Goal: Information Seeking & Learning: Understand process/instructions

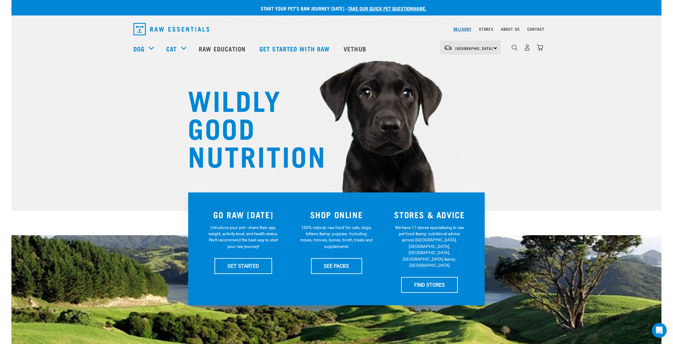
click at [462, 29] on link "Delivery" at bounding box center [463, 29] width 18 height 2
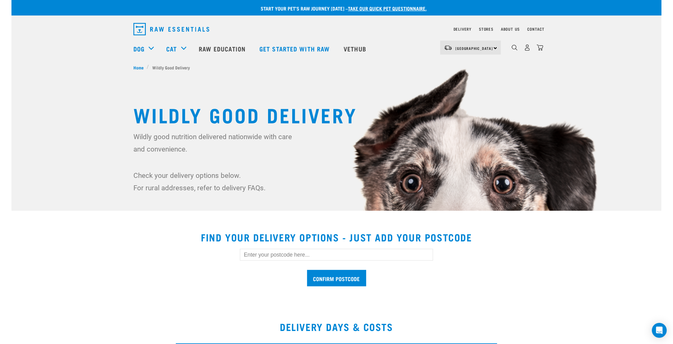
click at [287, 253] on input "text" at bounding box center [336, 255] width 193 height 12
type input "0620"
click at [307, 270] on input "Confirm postcode" at bounding box center [336, 278] width 59 height 16
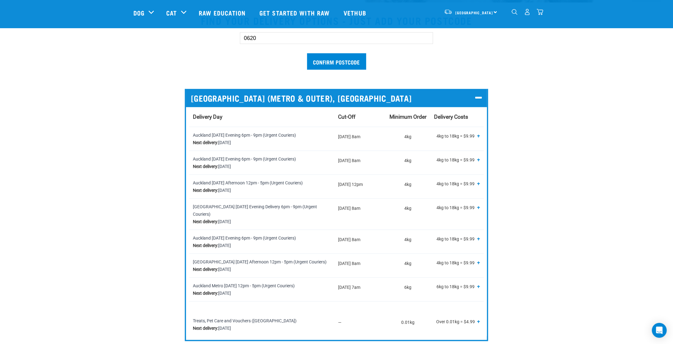
scroll to position [217, 0]
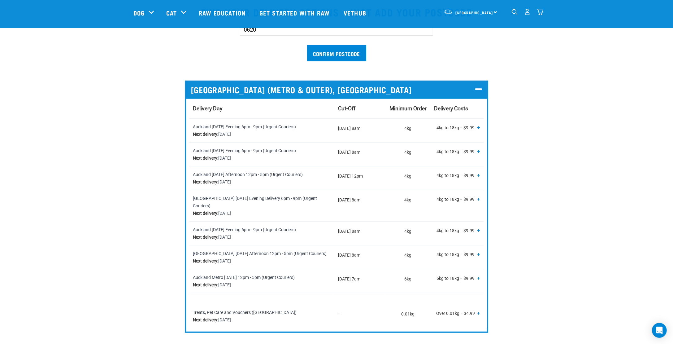
click at [350, 306] on td "—" at bounding box center [360, 310] width 51 height 35
drag, startPoint x: 330, startPoint y: 304, endPoint x: 481, endPoint y: 306, distance: 150.9
click at [479, 307] on tr "Treats, Pet Care and Vouchers (North Island) Next delivery: Wednesday, 24 Septe…" at bounding box center [336, 310] width 295 height 35
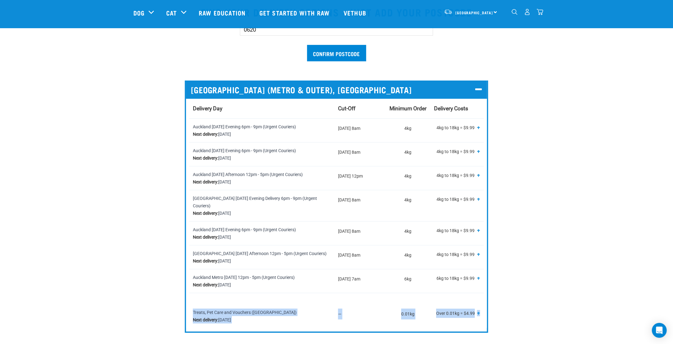
click at [505, 299] on div "0620 Confirm postcode AUCKLAND (METRO & OUTER), NORTH ISLAND Delivery Day Cut-O…" at bounding box center [337, 173] width 416 height 319
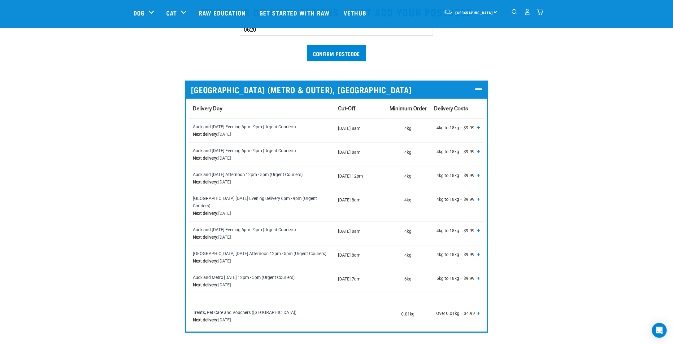
click at [480, 310] on span "+" at bounding box center [478, 313] width 3 height 6
click at [480, 309] on span "-" at bounding box center [480, 312] width 2 height 6
click at [480, 310] on span "+" at bounding box center [478, 313] width 3 height 6
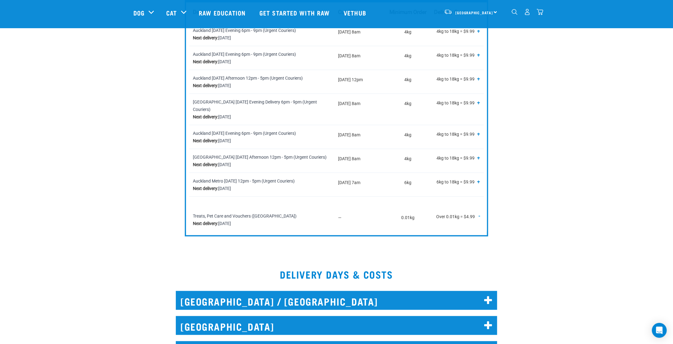
scroll to position [278, 0]
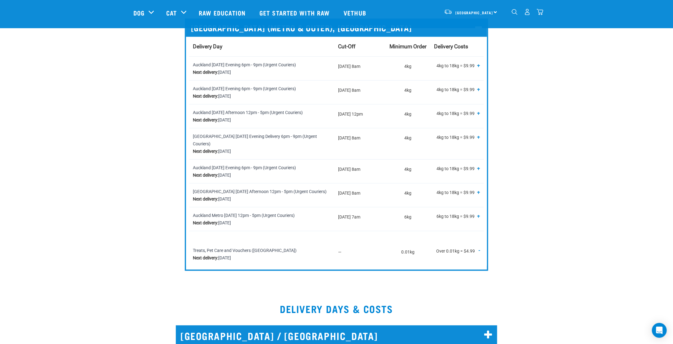
click at [478, 247] on p "Over 0.01kg = $4.99 + -" at bounding box center [457, 251] width 46 height 9
click at [479, 247] on span "-" at bounding box center [480, 250] width 2 height 6
click at [479, 213] on span "+" at bounding box center [478, 216] width 3 height 6
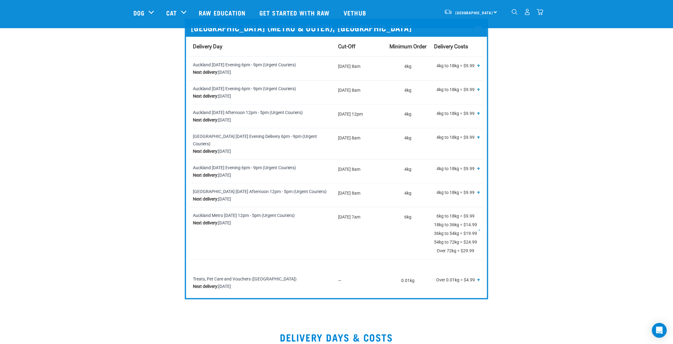
click at [478, 220] on p "6kg to 18kg = $9.99 18kg to 36kg = $14.99 36kg to 54kg = $19.99 54kg to 72kg = …" at bounding box center [457, 233] width 46 height 43
click at [479, 221] on p "6kg to 18kg = $9.99 18kg to 36kg = $14.99 36kg to 54kg = $19.99 54kg to 72kg = …" at bounding box center [457, 233] width 46 height 43
click at [479, 226] on span "-" at bounding box center [480, 229] width 2 height 6
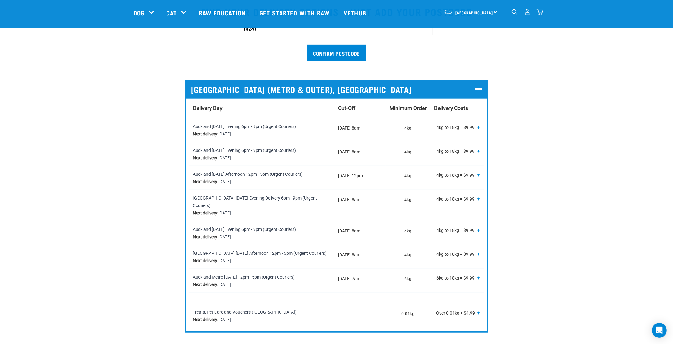
scroll to position [217, 0]
